Goal: Navigation & Orientation: Find specific page/section

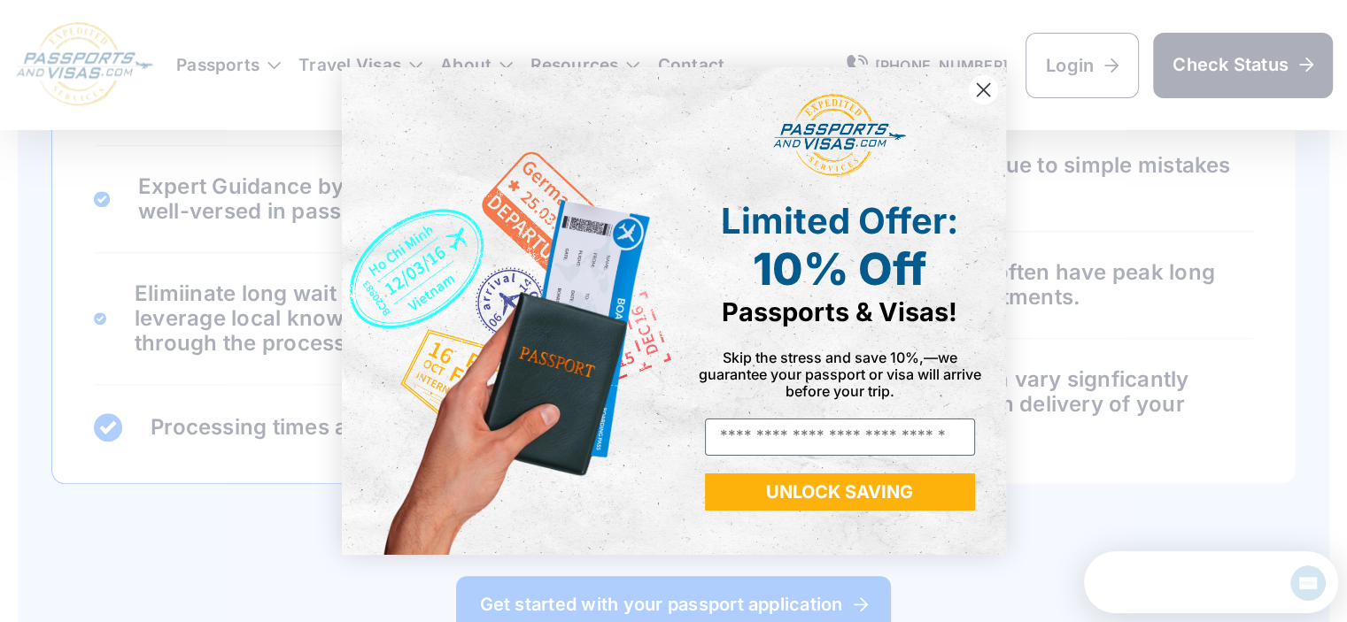
click at [971, 89] on circle "Close dialog" at bounding box center [982, 89] width 29 height 29
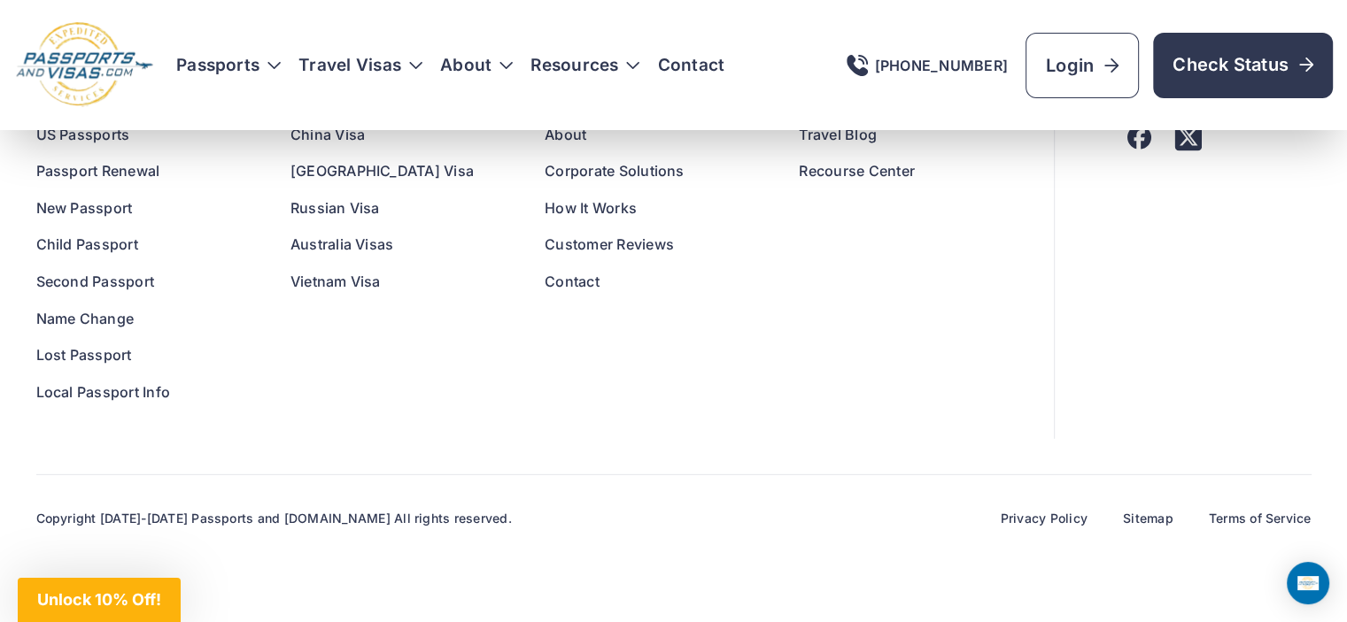
scroll to position [12012, 0]
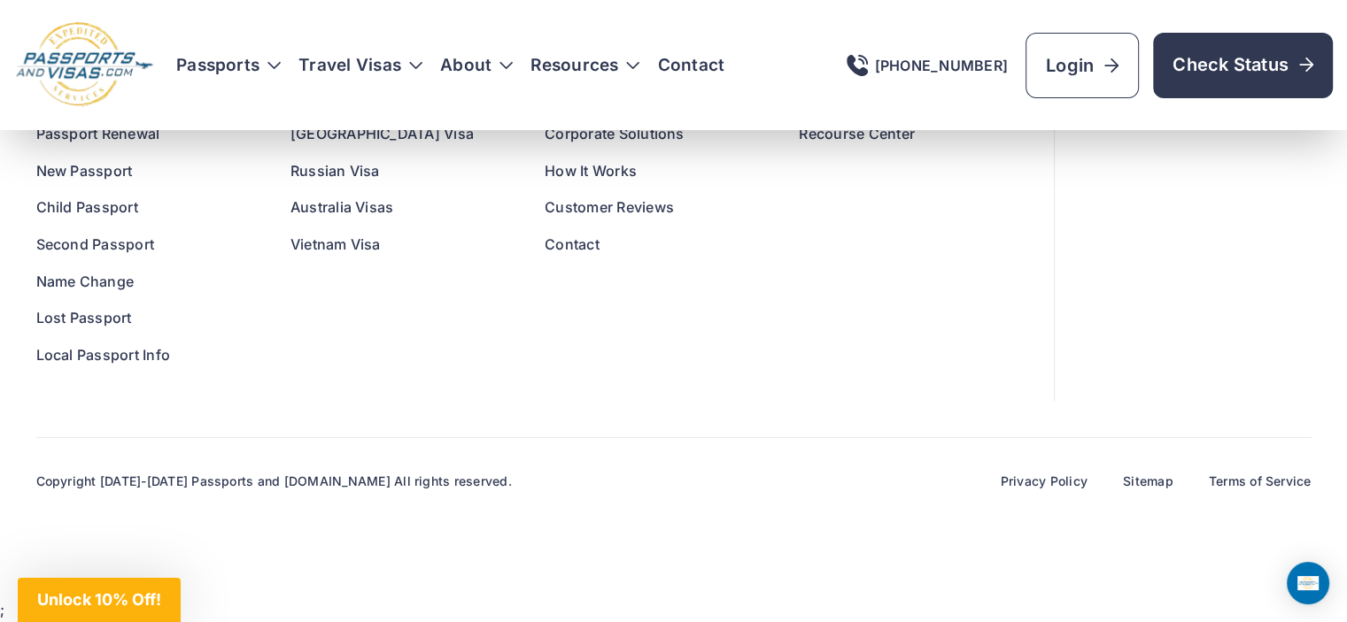
click at [1267, 490] on link "Terms of Service" at bounding box center [1259, 482] width 103 height 16
